Goal: Transaction & Acquisition: Purchase product/service

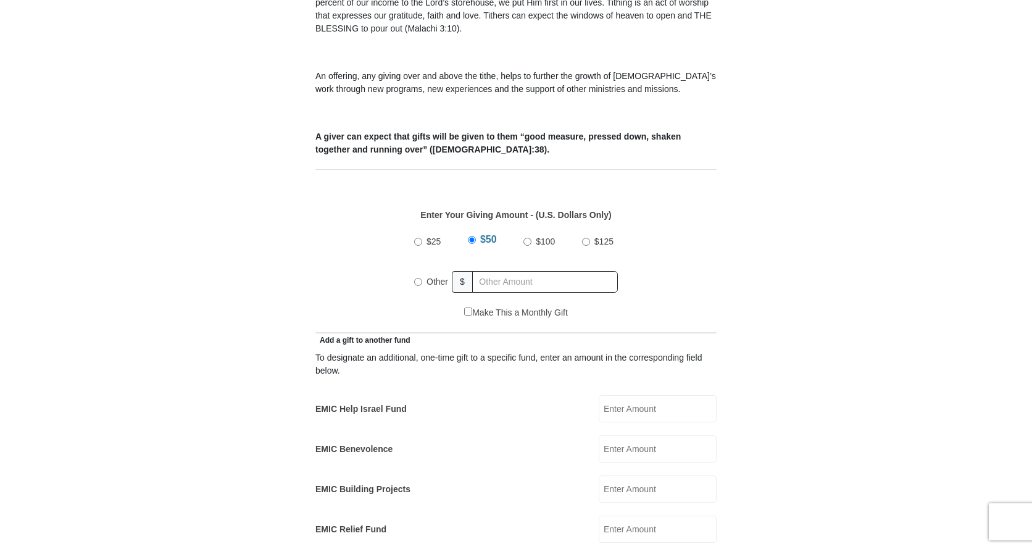
scroll to position [370, 0]
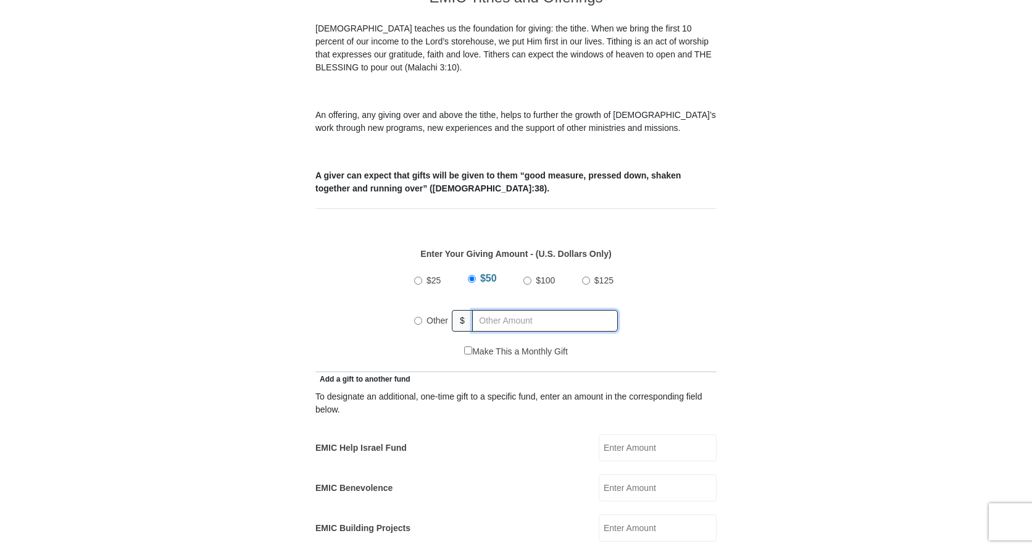
radio input "true"
click at [482, 310] on input "text" at bounding box center [547, 321] width 141 height 22
type input "200.00"
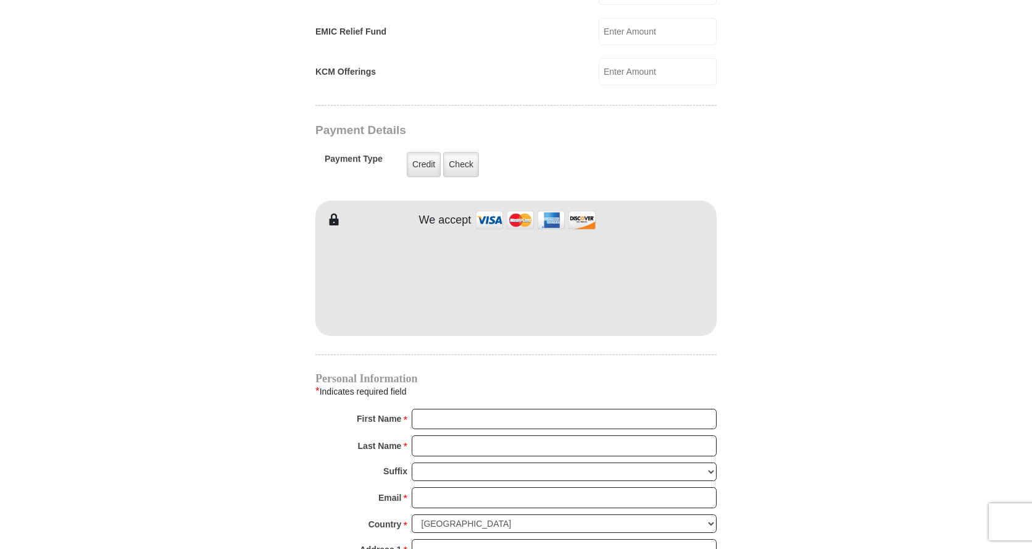
scroll to position [988, 0]
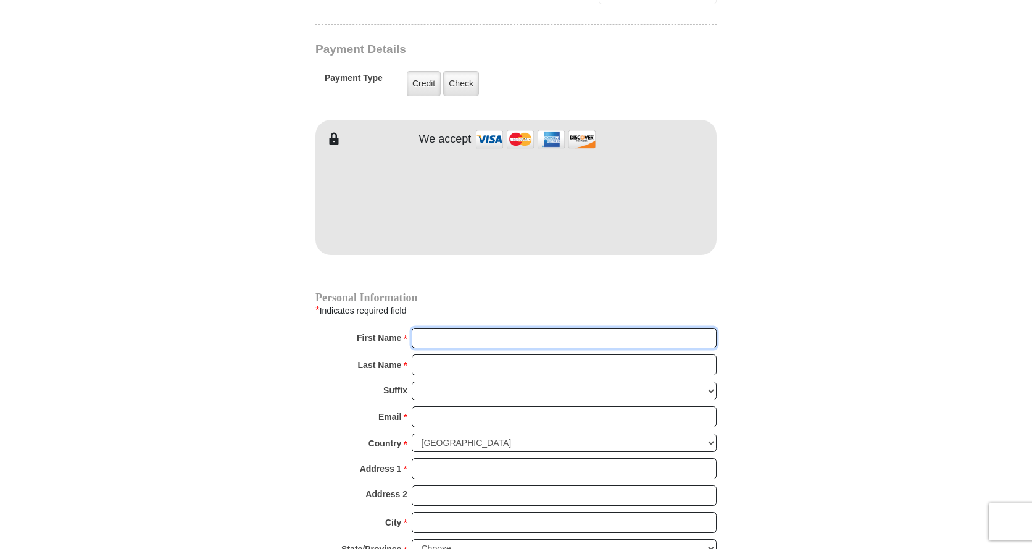
click at [451, 328] on input "First Name *" at bounding box center [564, 338] width 305 height 21
type input "David"
click at [475, 356] on input "Last Name *" at bounding box center [564, 364] width 305 height 21
type input "Crow"
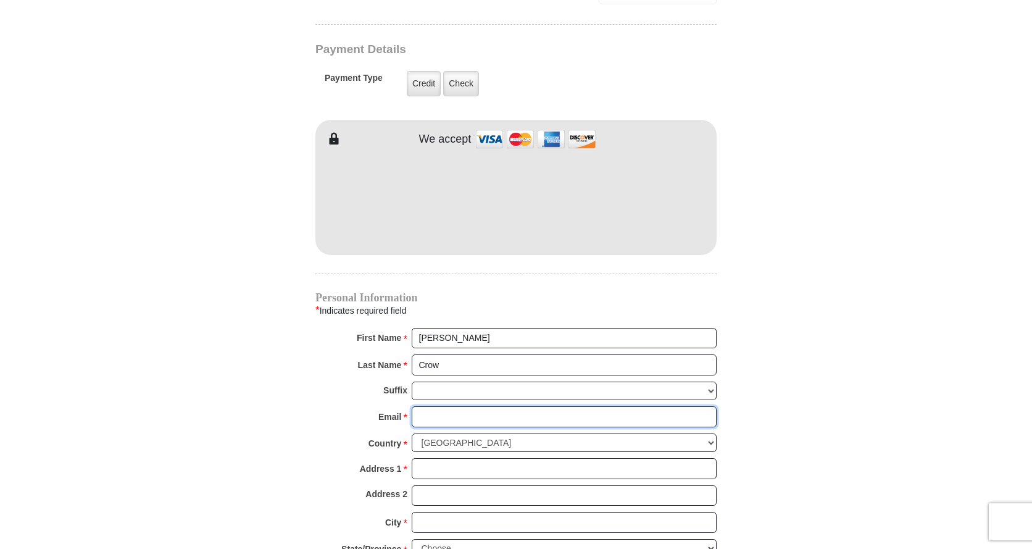
click at [469, 409] on input "Email *" at bounding box center [564, 416] width 305 height 21
type input "dcrow1962@yahoo.com"
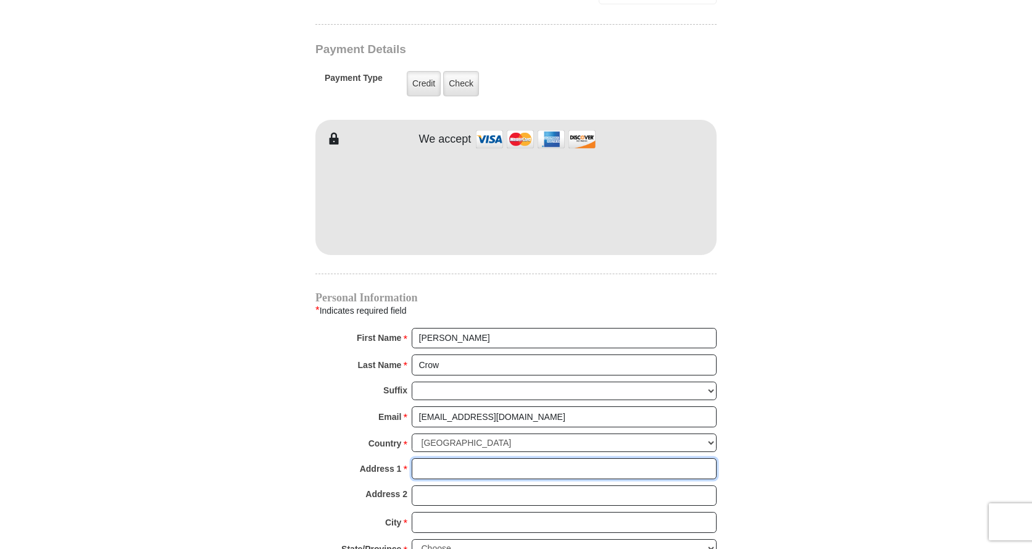
type input "40646 Highway 23"
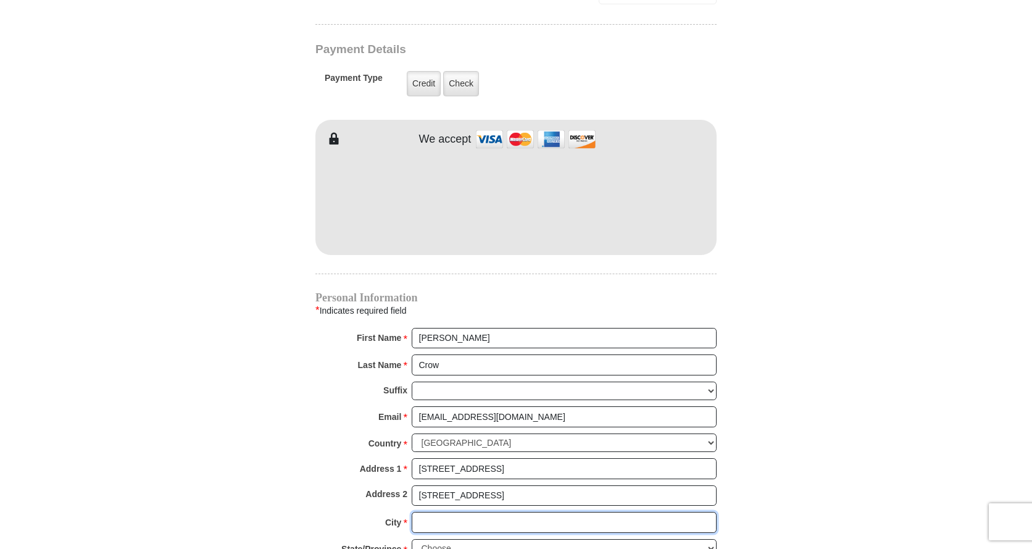
type input "Huntsville"
select select "AR"
type input "72740"
type input "4797894267"
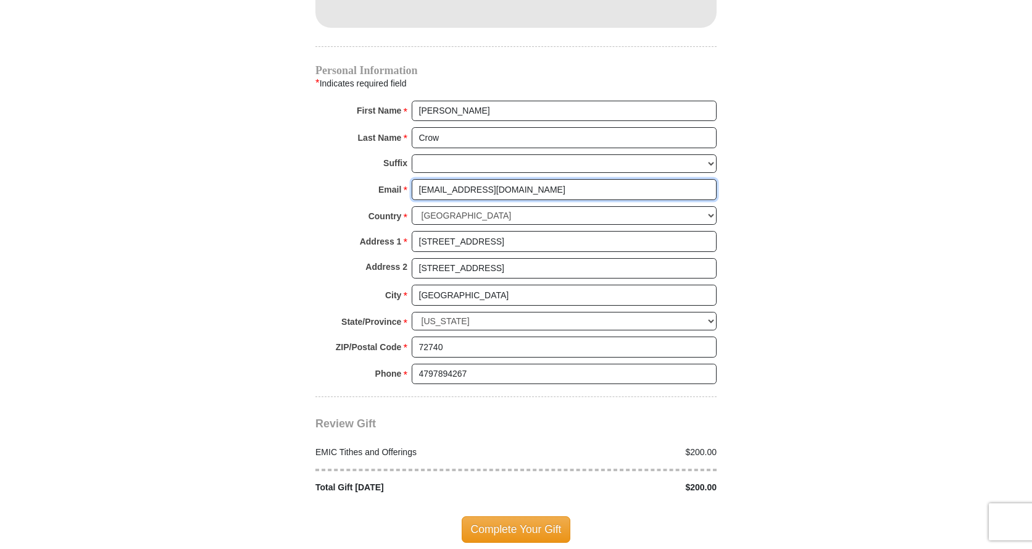
scroll to position [1235, 0]
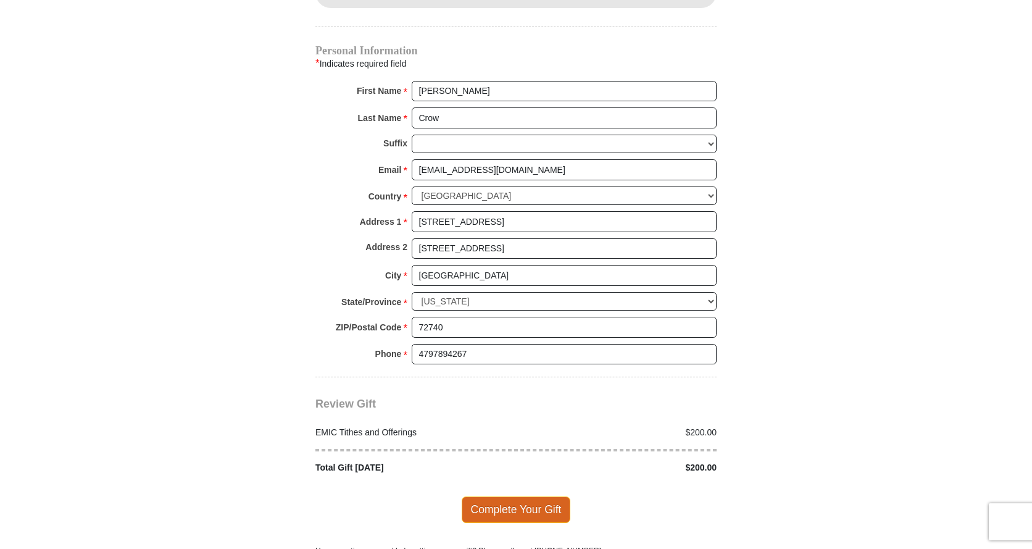
click at [497, 496] on span "Complete Your Gift" at bounding box center [516, 509] width 109 height 26
